Goal: Transaction & Acquisition: Subscribe to service/newsletter

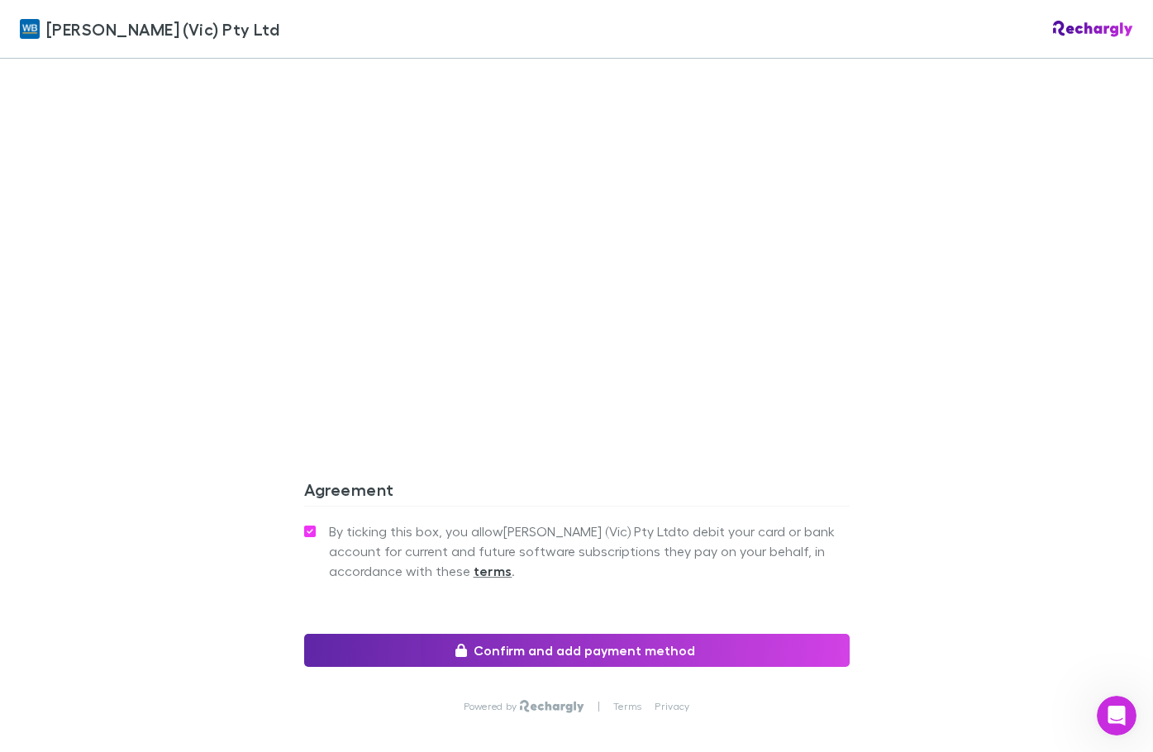
scroll to position [1325, 0]
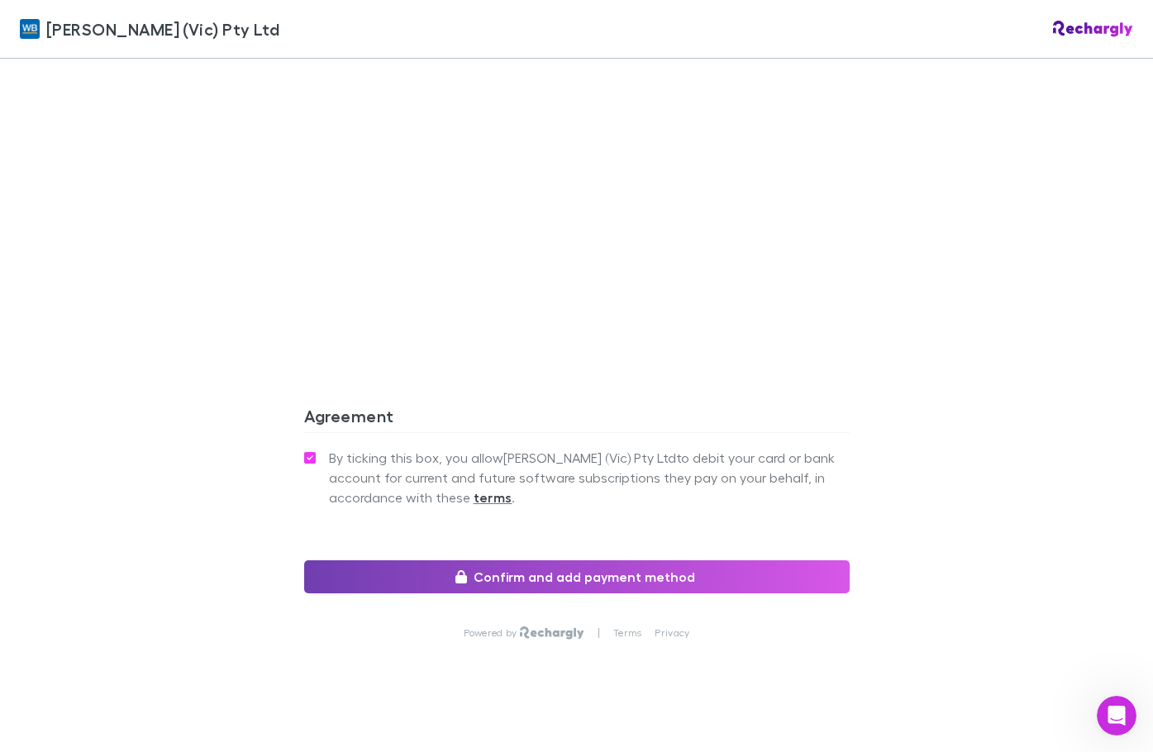
click at [532, 561] on button "Confirm and add payment method" at bounding box center [577, 577] width 546 height 33
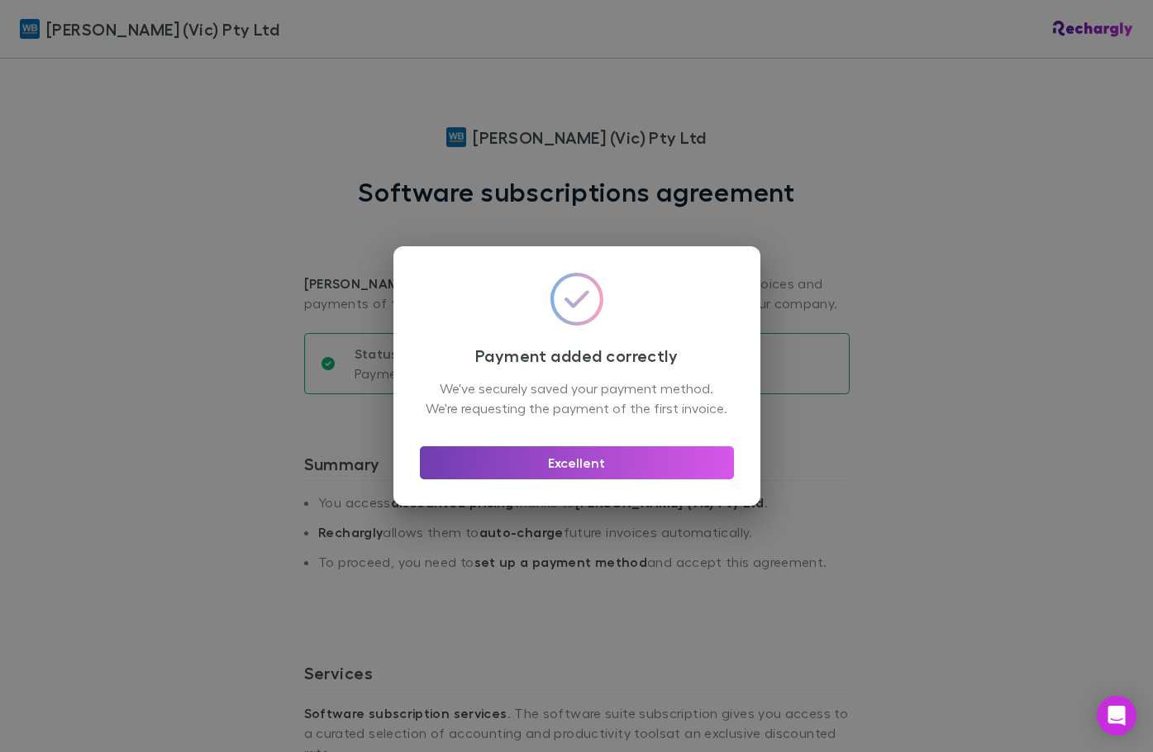
click at [561, 471] on button "Excellent" at bounding box center [577, 463] width 314 height 33
